Goal: Check status: Check status

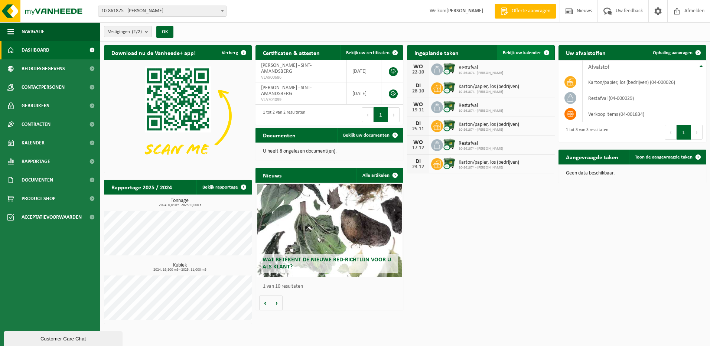
click at [519, 53] on span "Bekijk uw kalender" at bounding box center [522, 53] width 38 height 5
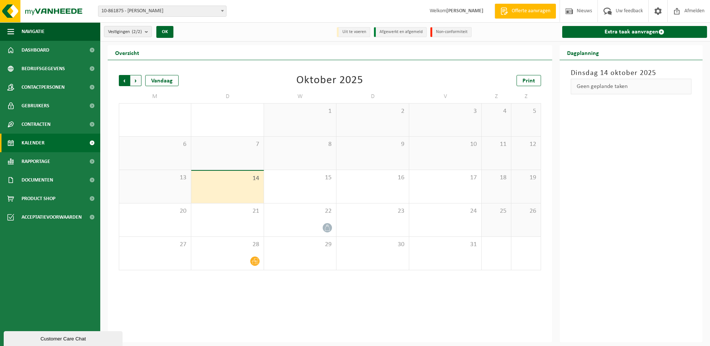
click at [140, 81] on span "Volgende" at bounding box center [135, 80] width 11 height 11
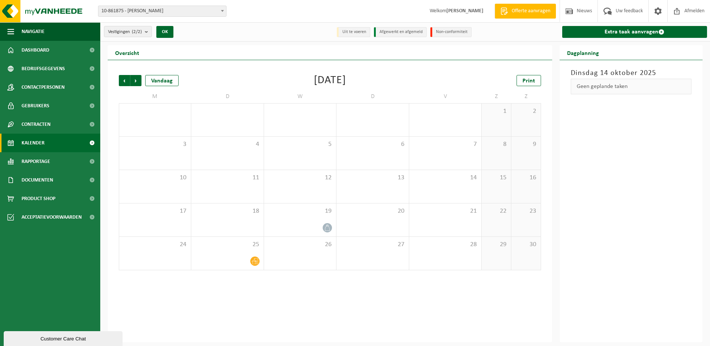
click at [140, 81] on span "Volgende" at bounding box center [135, 80] width 11 height 11
click at [139, 81] on span "Volgende" at bounding box center [135, 80] width 11 height 11
click at [127, 84] on span "Vorige" at bounding box center [124, 80] width 11 height 11
